Goal: Find specific page/section: Find specific page/section

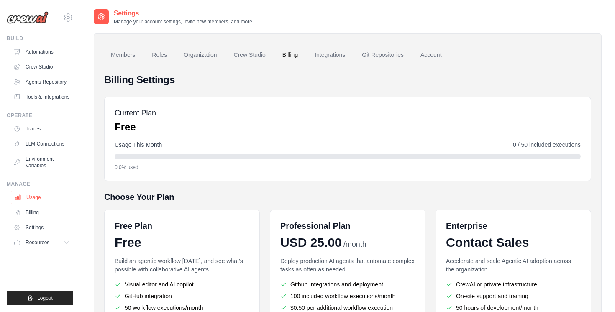
click at [45, 202] on link "Usage" at bounding box center [42, 197] width 63 height 13
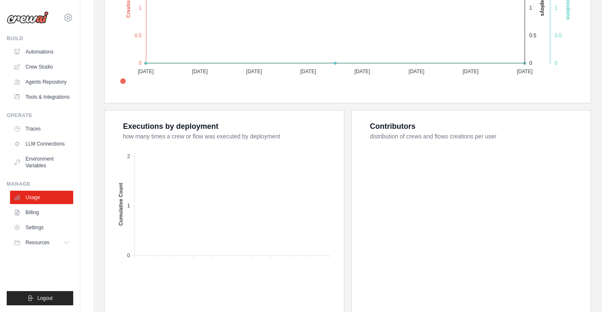
scroll to position [168, 0]
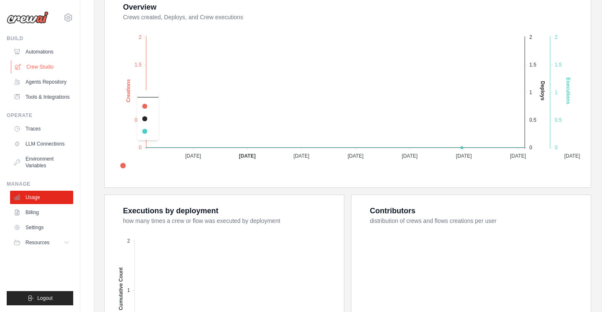
click at [47, 65] on link "Crew Studio" at bounding box center [42, 66] width 63 height 13
